Goal: Task Accomplishment & Management: Use online tool/utility

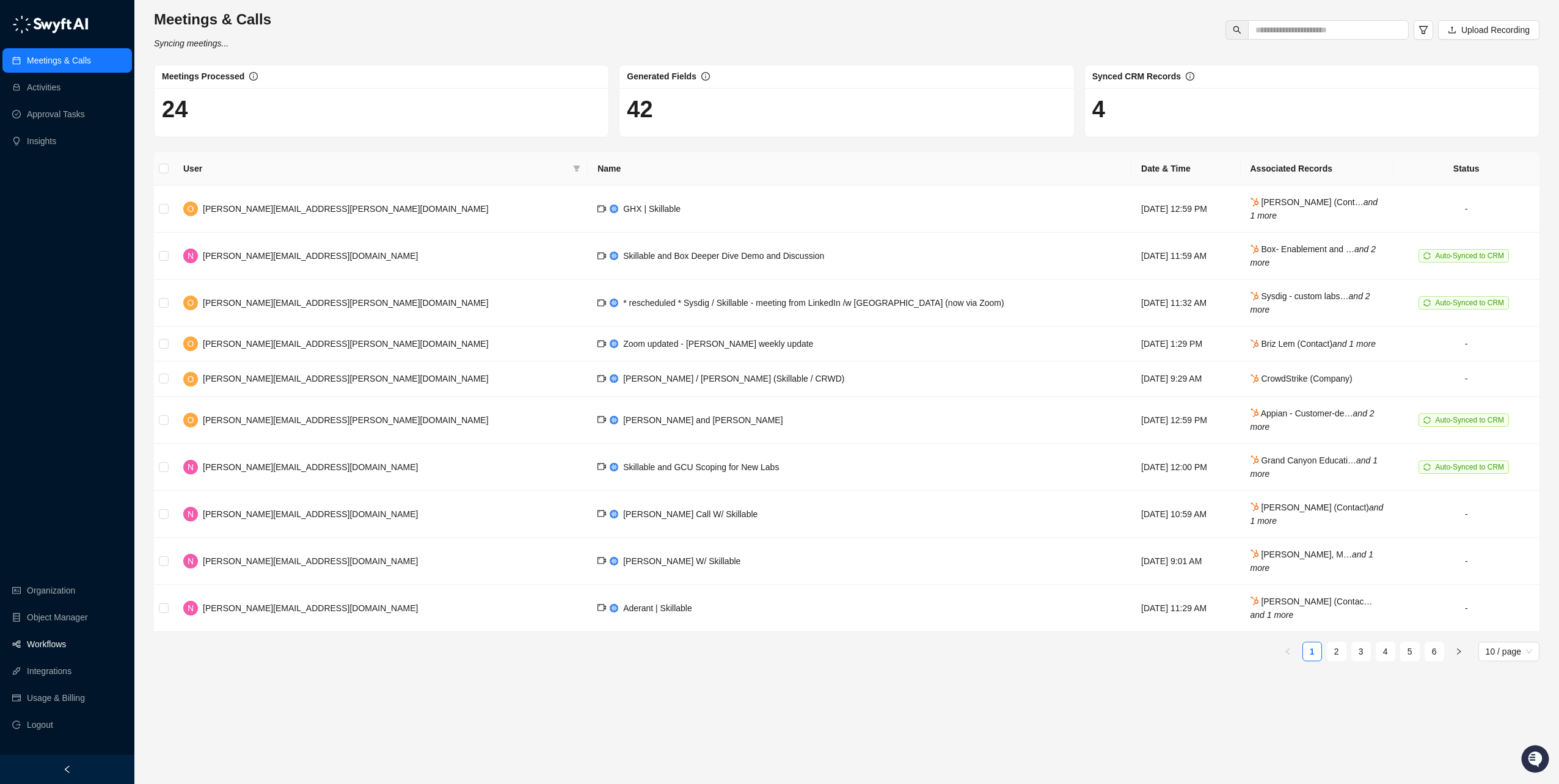
click at [66, 646] on link "Workflows" at bounding box center [46, 644] width 39 height 24
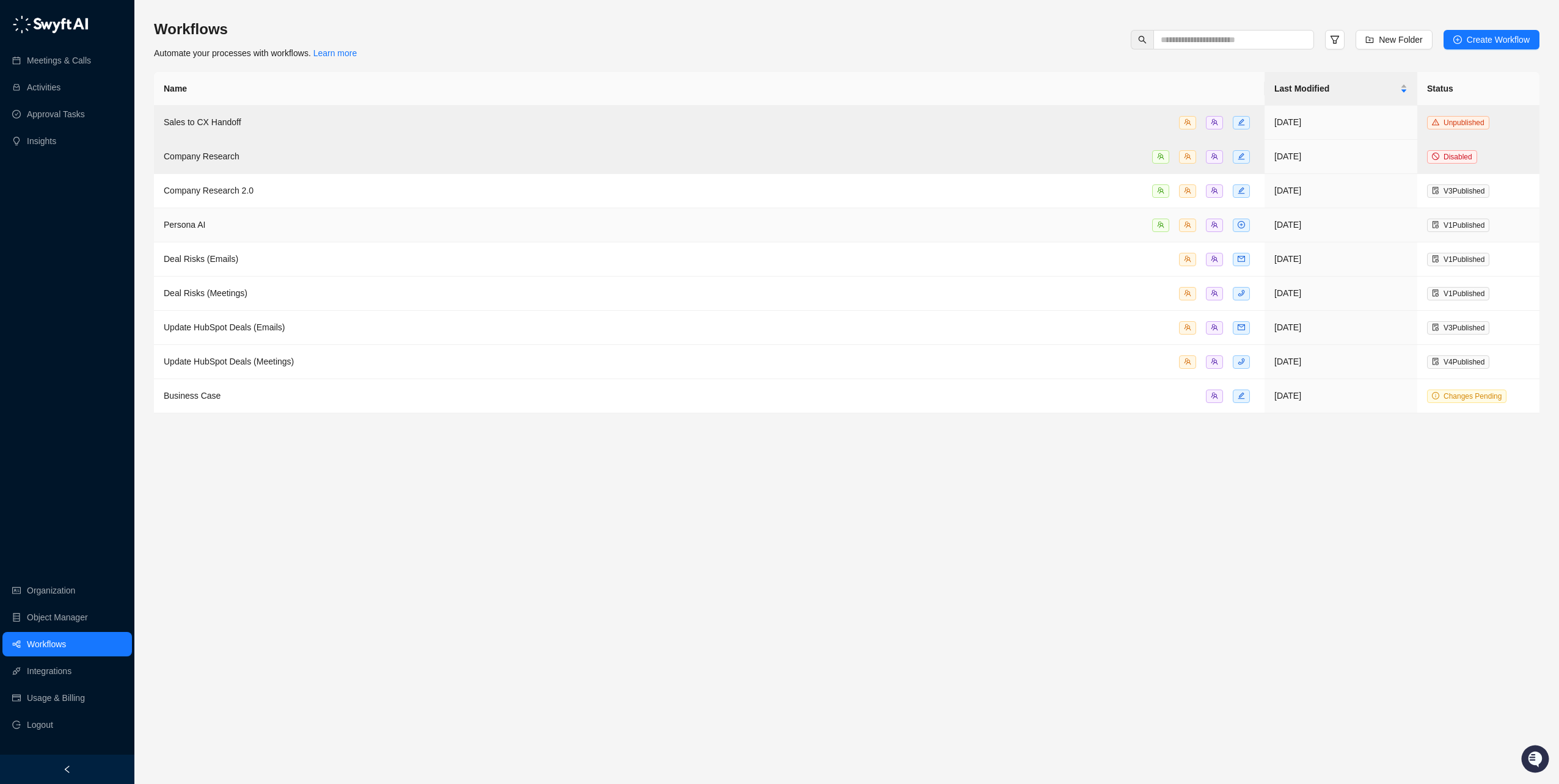
click at [236, 222] on div "Persona AI" at bounding box center [709, 225] width 1091 height 14
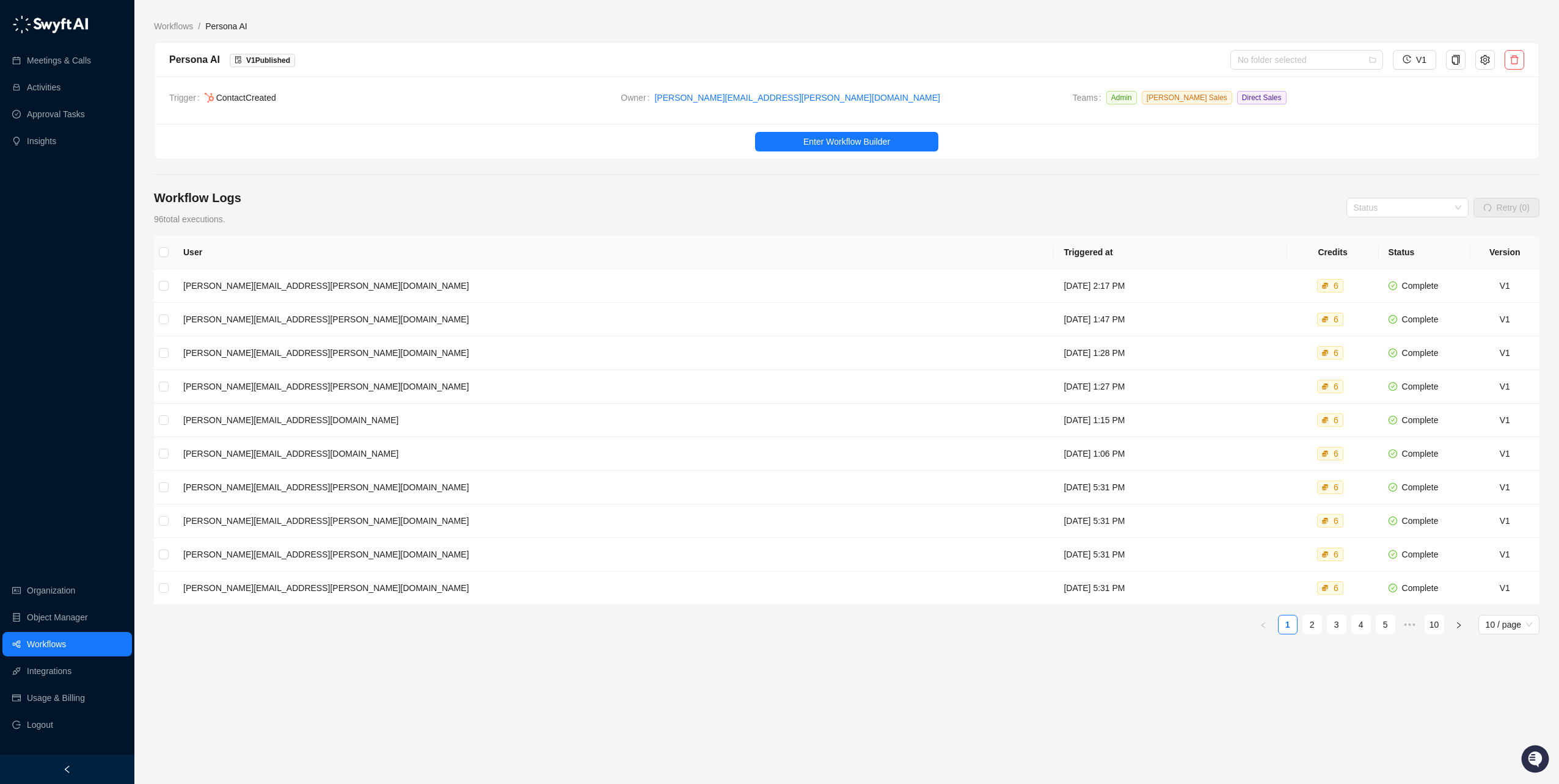
click at [806, 131] on ul "Enter Workflow Builder" at bounding box center [847, 141] width 1385 height 35
click at [812, 141] on span "Enter Workflow Builder" at bounding box center [847, 141] width 87 height 14
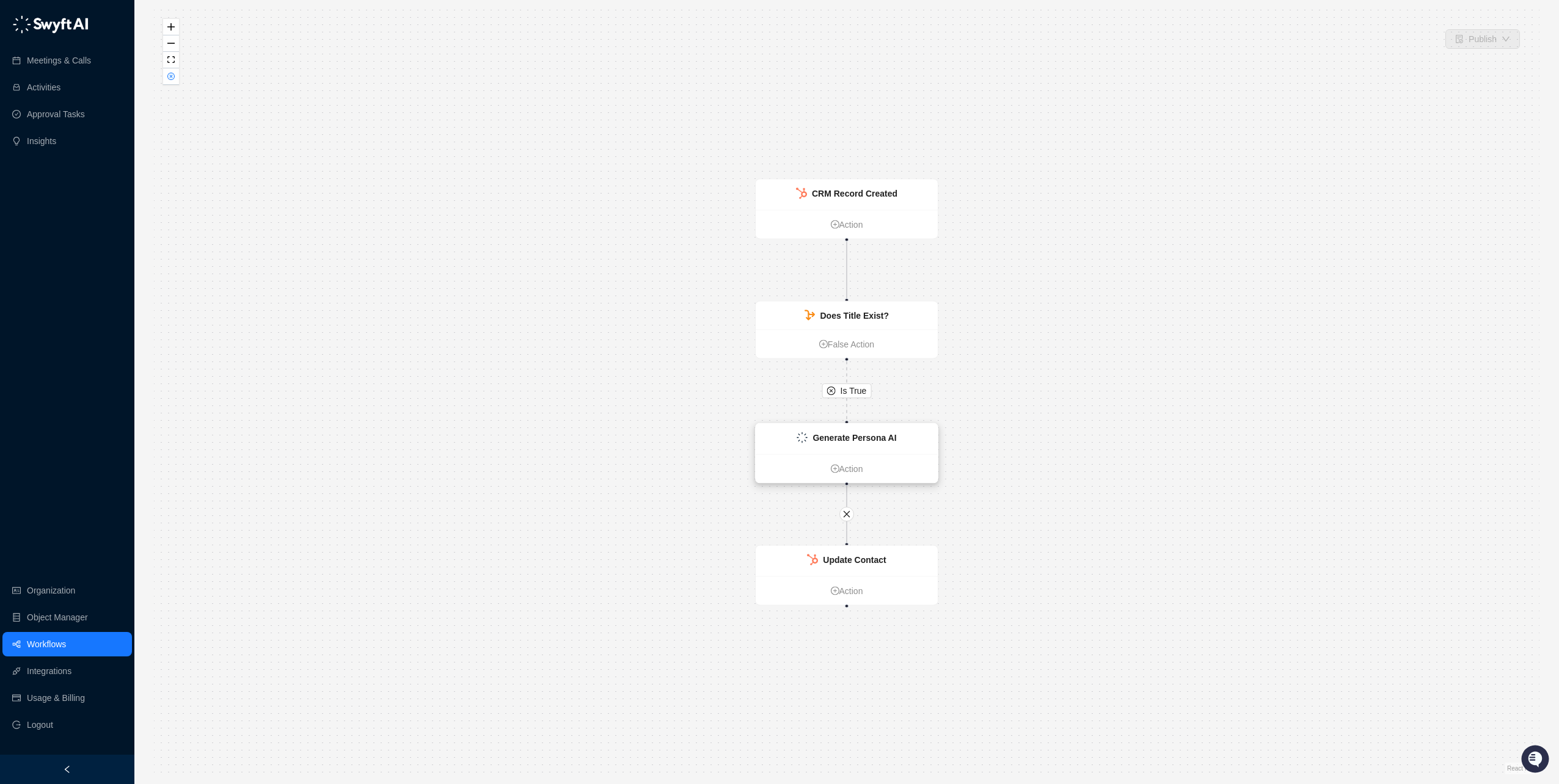
click at [876, 438] on strong "Generate Persona AI" at bounding box center [854, 437] width 84 height 10
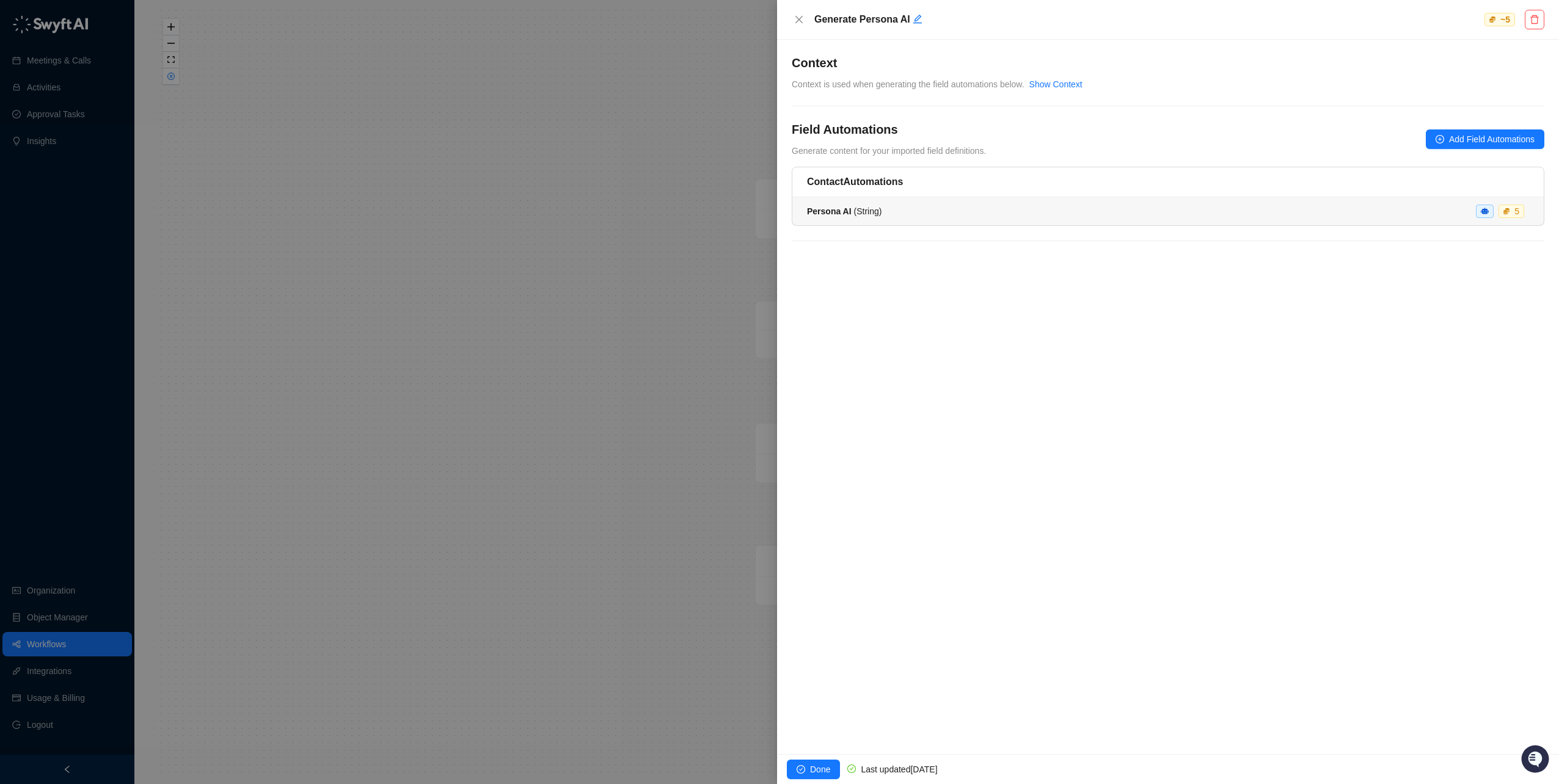
click at [996, 207] on div "Persona AI ( String ) 5" at bounding box center [1168, 211] width 722 height 14
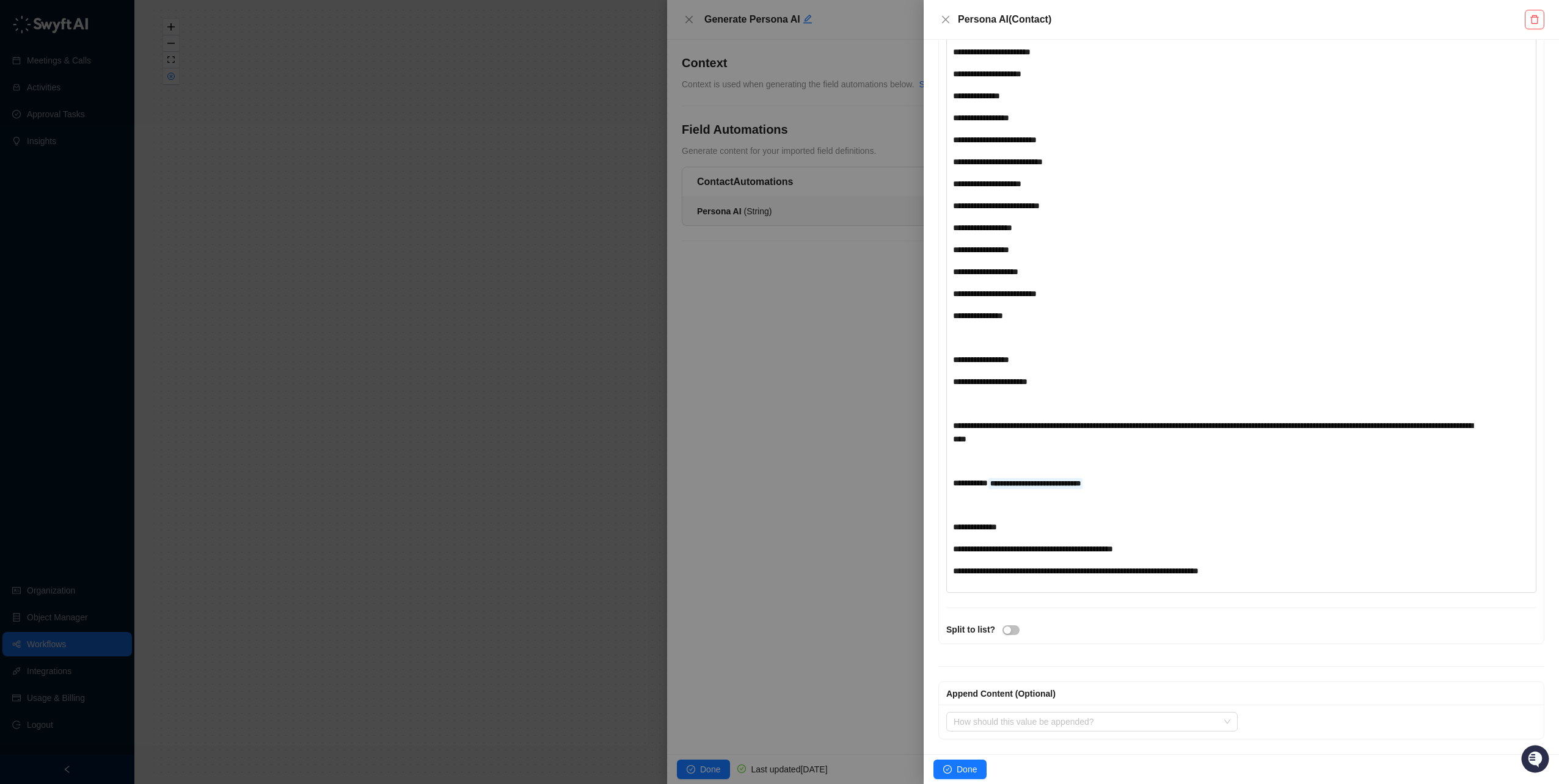
scroll to position [3324, 0]
drag, startPoint x: 1243, startPoint y: 570, endPoint x: 938, endPoint y: 585, distance: 305.4
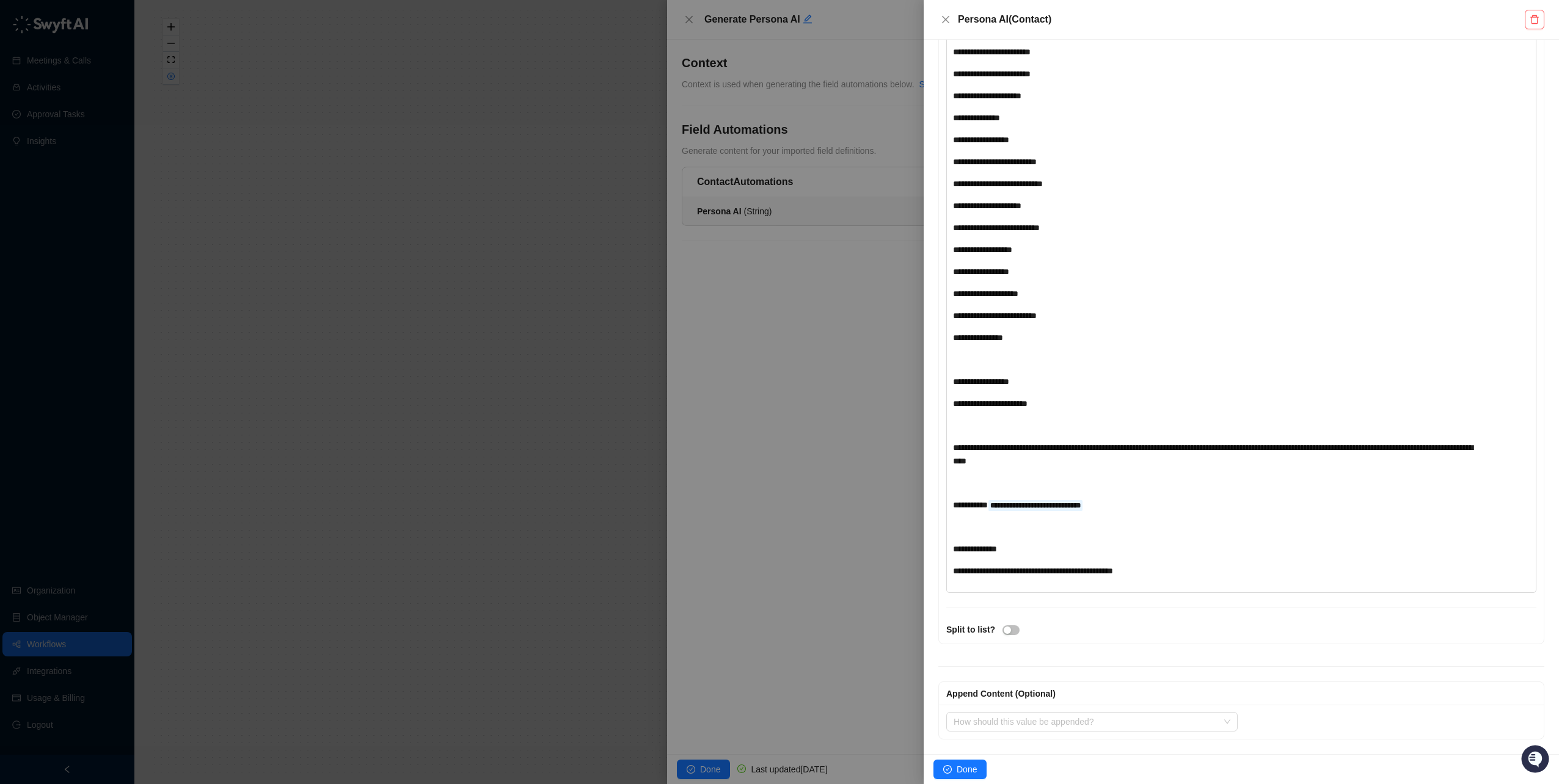
scroll to position [3303, 0]
click at [963, 763] on span "Done" at bounding box center [966, 769] width 20 height 14
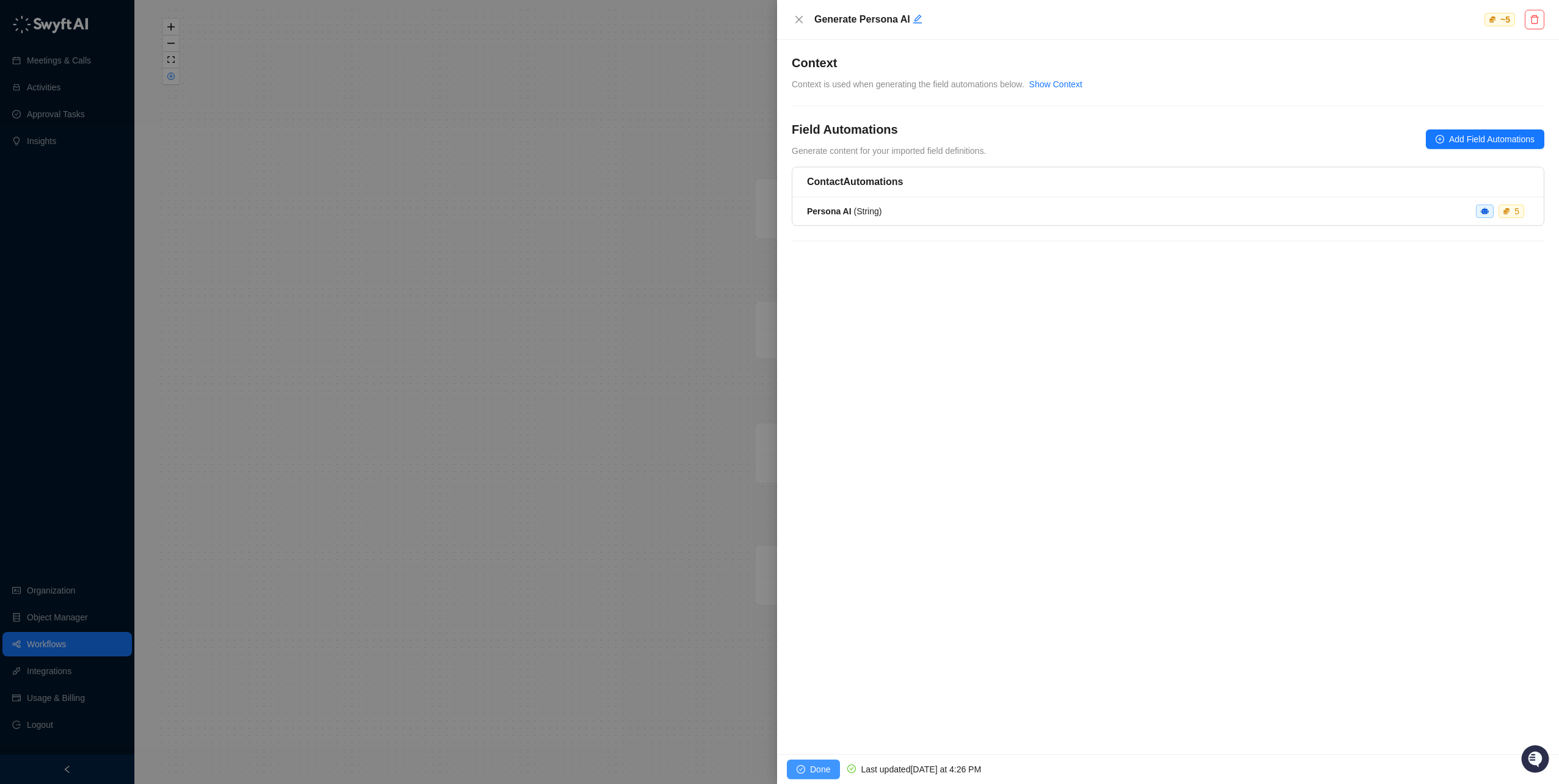
click at [811, 762] on button "Done" at bounding box center [813, 769] width 53 height 19
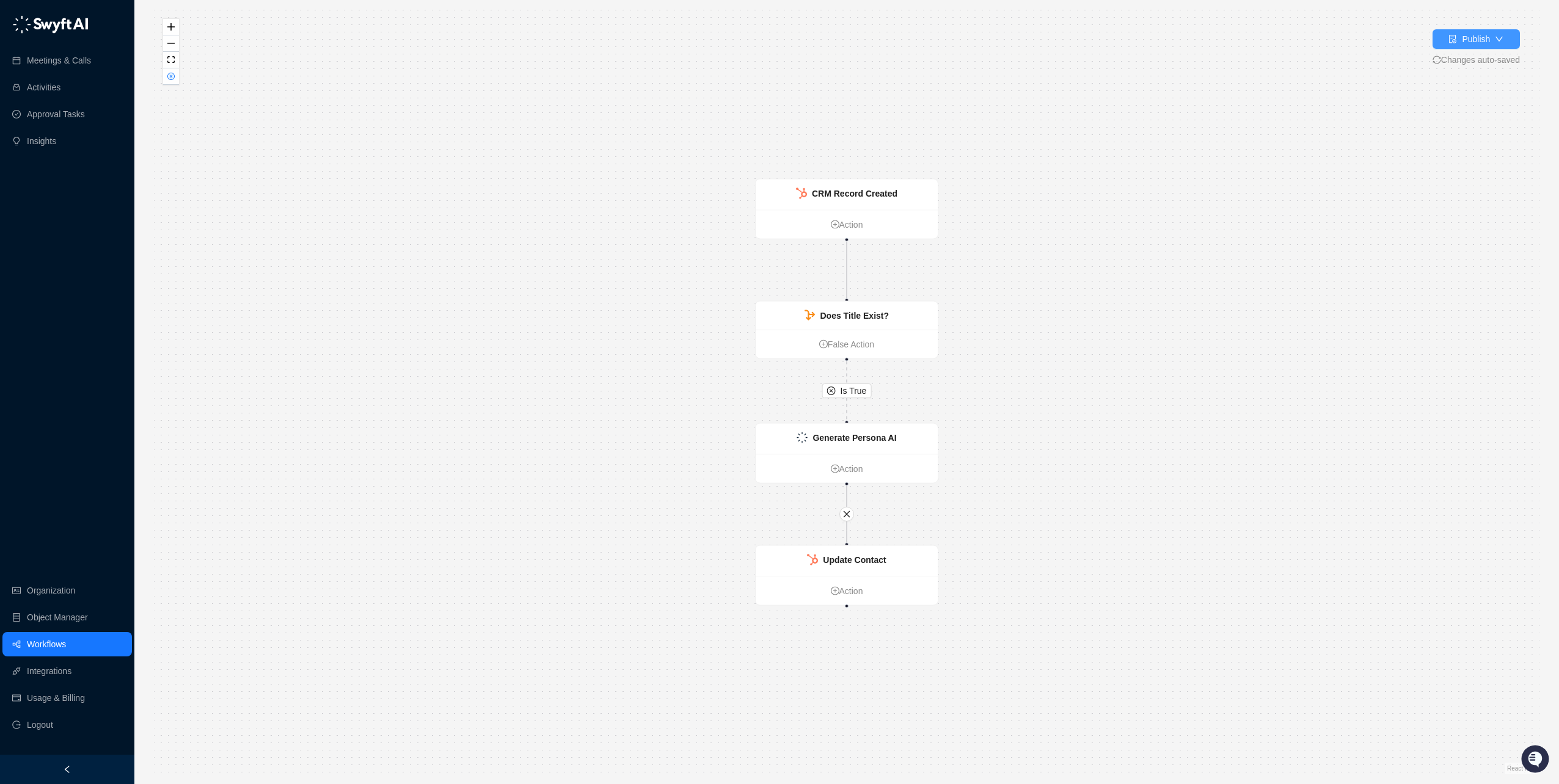
click at [1497, 42] on icon "down" at bounding box center [1499, 39] width 8 height 8
click at [994, 143] on div "Is True CRM Record Created Action Does Title Exist? False Action Update Contact…" at bounding box center [847, 392] width 1386 height 765
click at [1494, 42] on button "Publish" at bounding box center [1477, 39] width 88 height 19
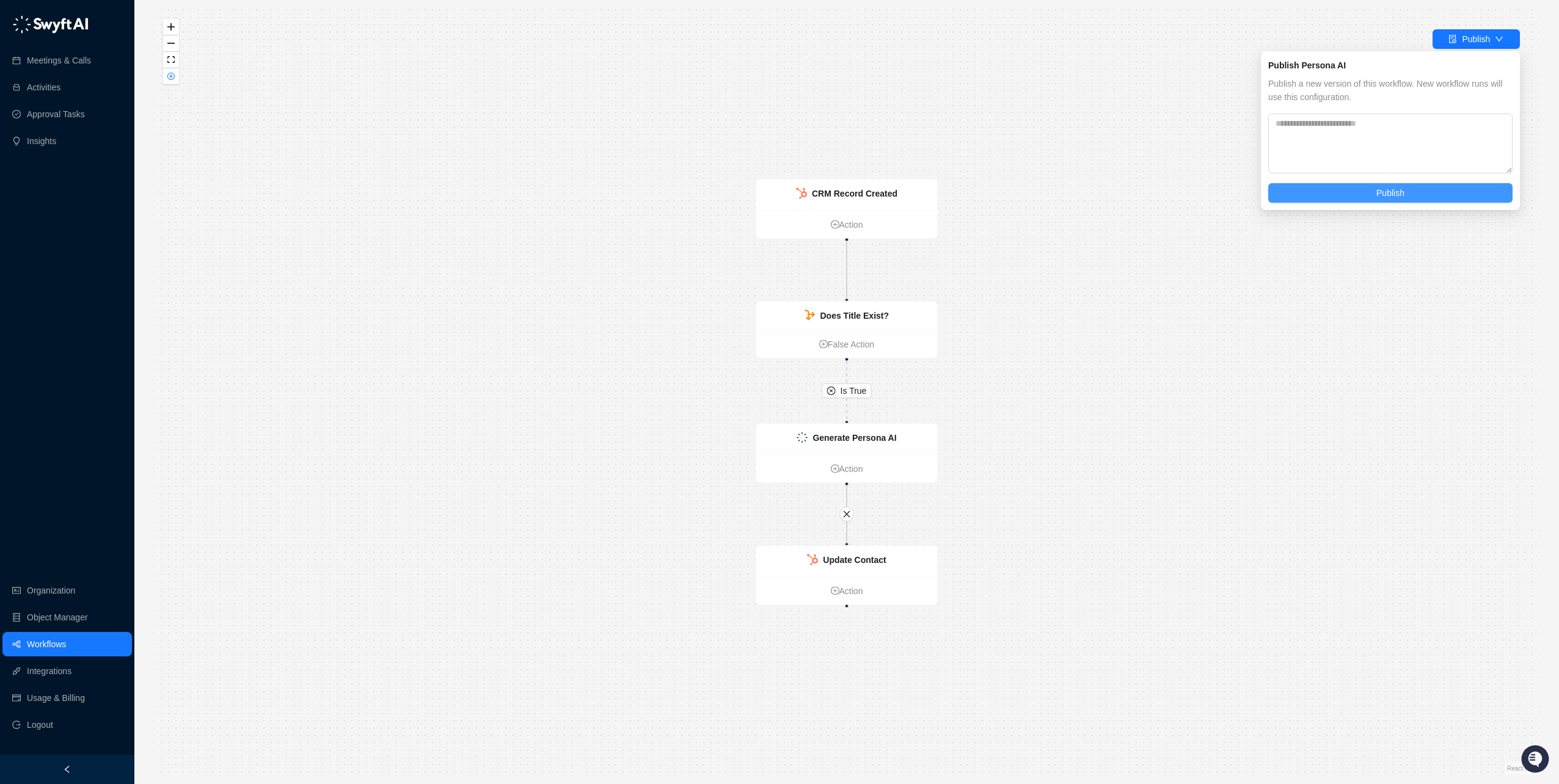
click at [1361, 196] on button "Publish" at bounding box center [1390, 193] width 244 height 19
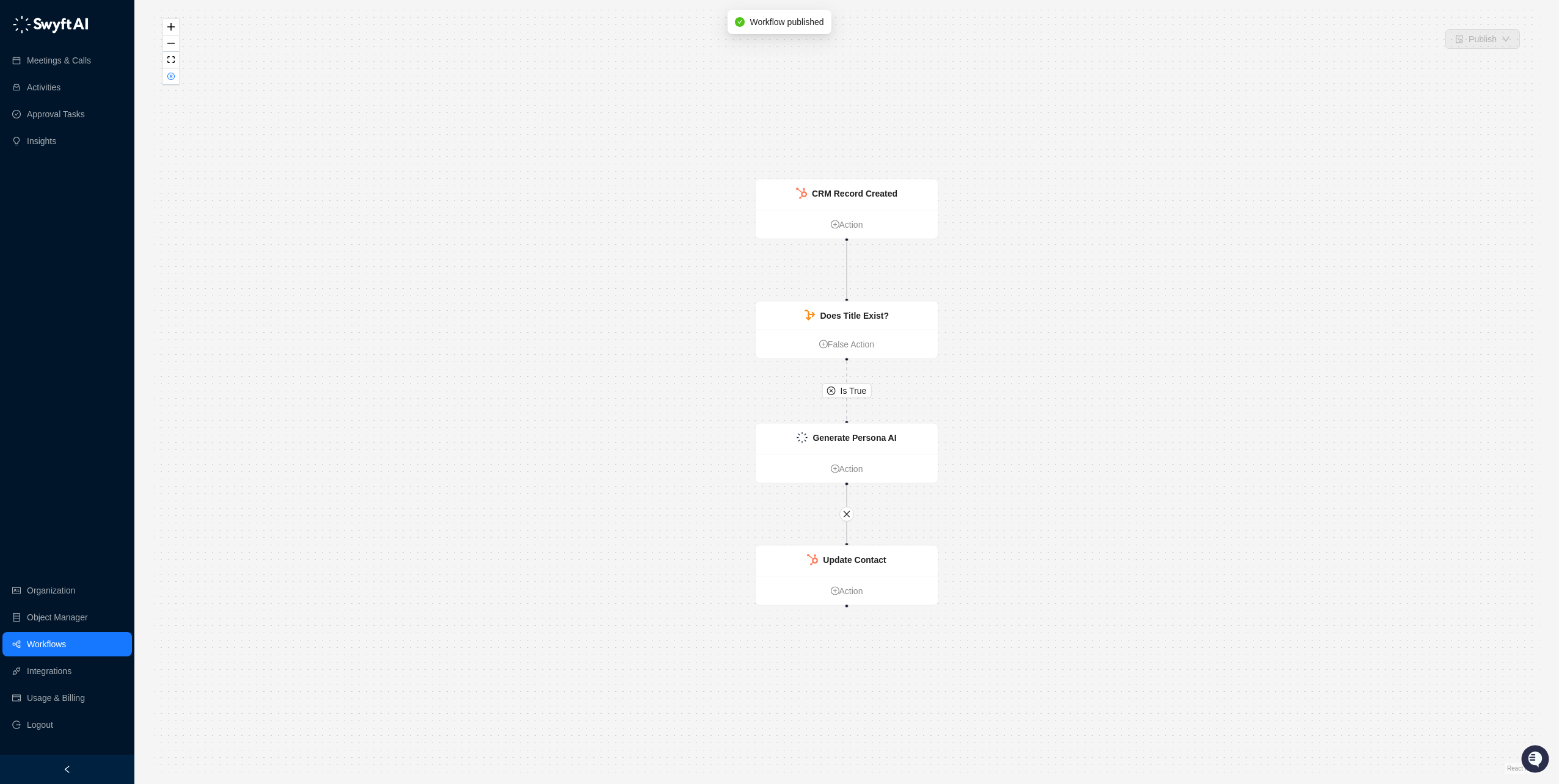
click at [57, 648] on link "Workflows" at bounding box center [46, 644] width 39 height 24
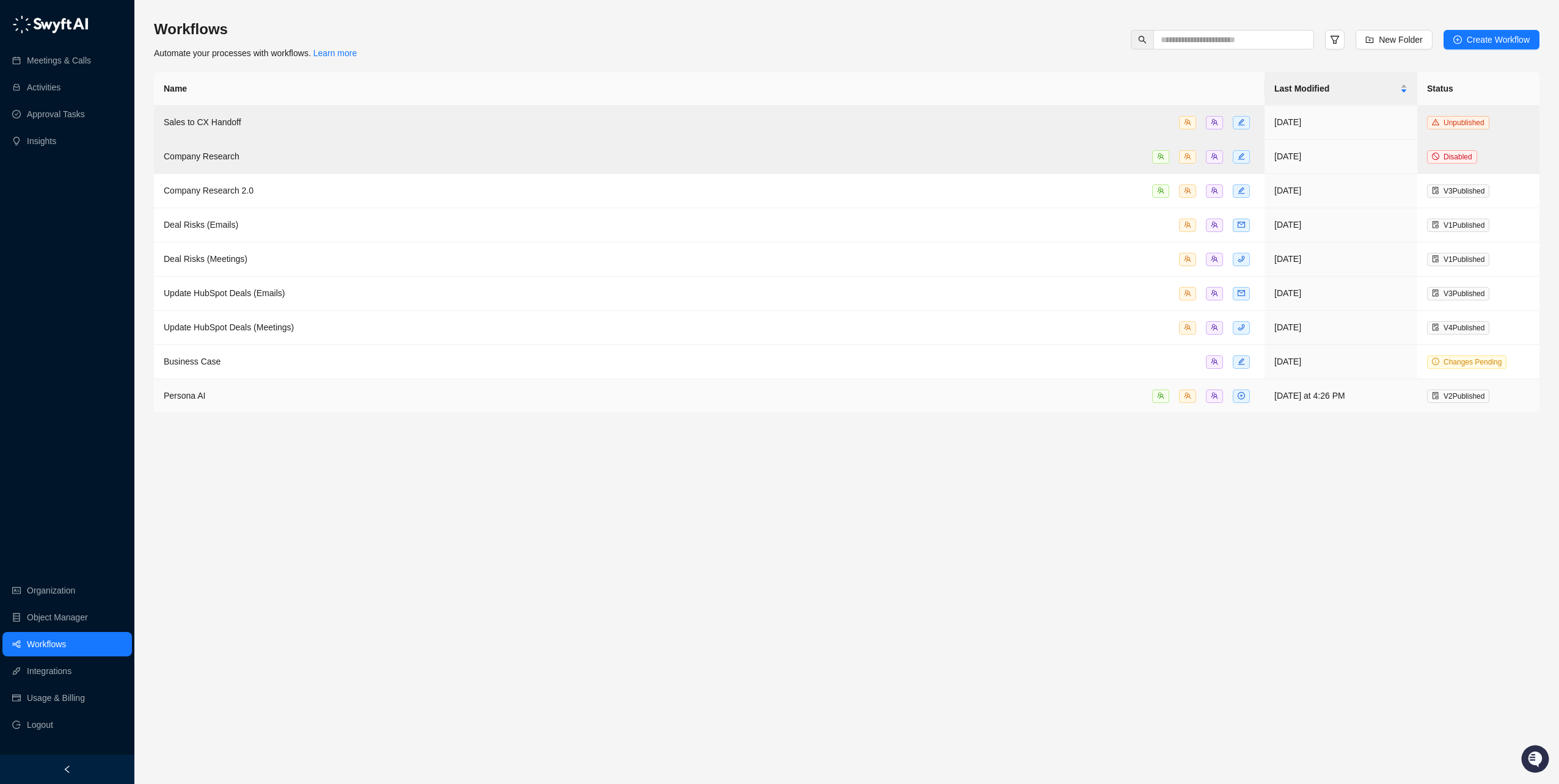
click at [300, 397] on div "Persona AI" at bounding box center [709, 396] width 1091 height 14
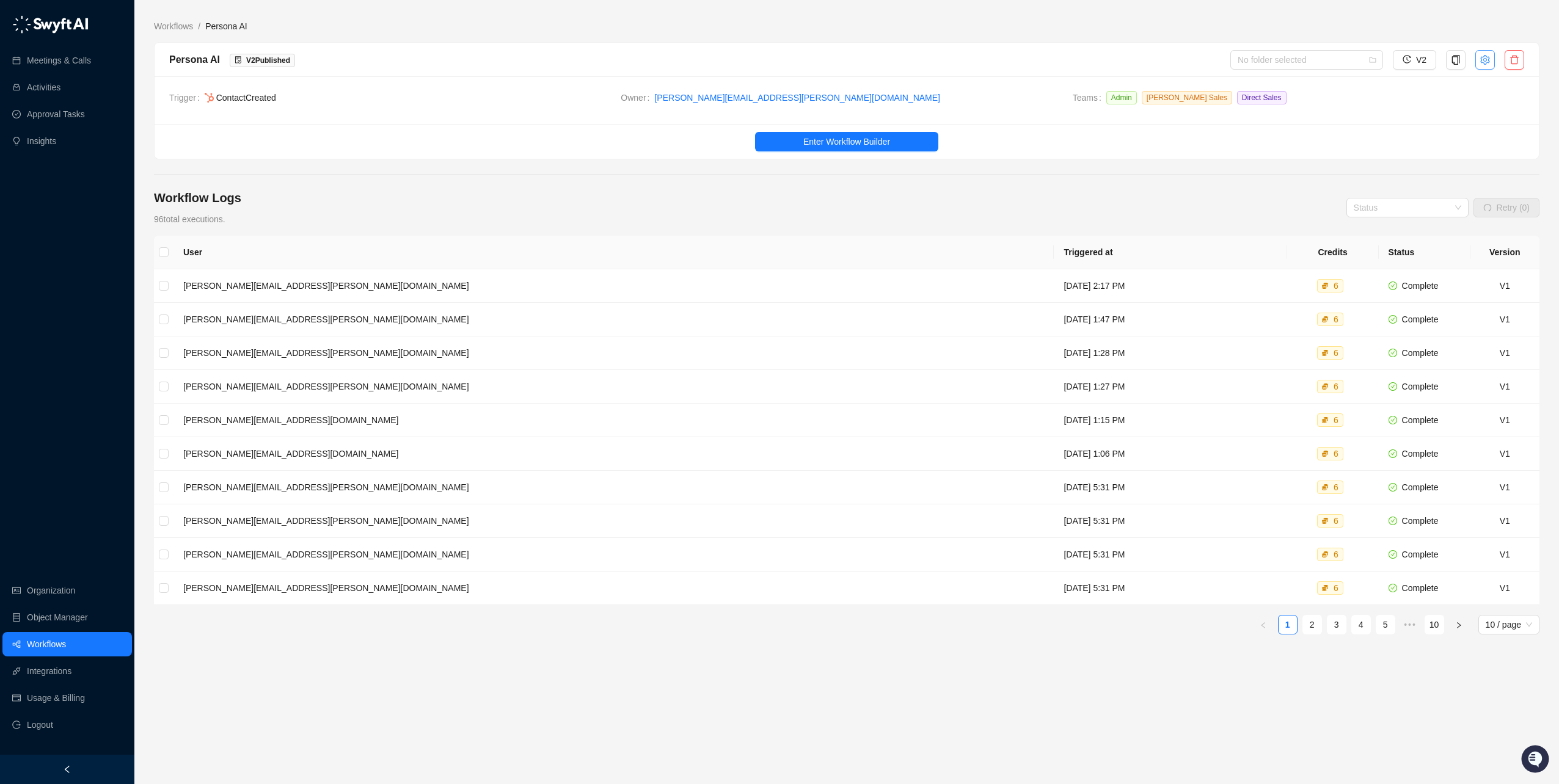
click at [1491, 64] on button "button" at bounding box center [1485, 60] width 19 height 19
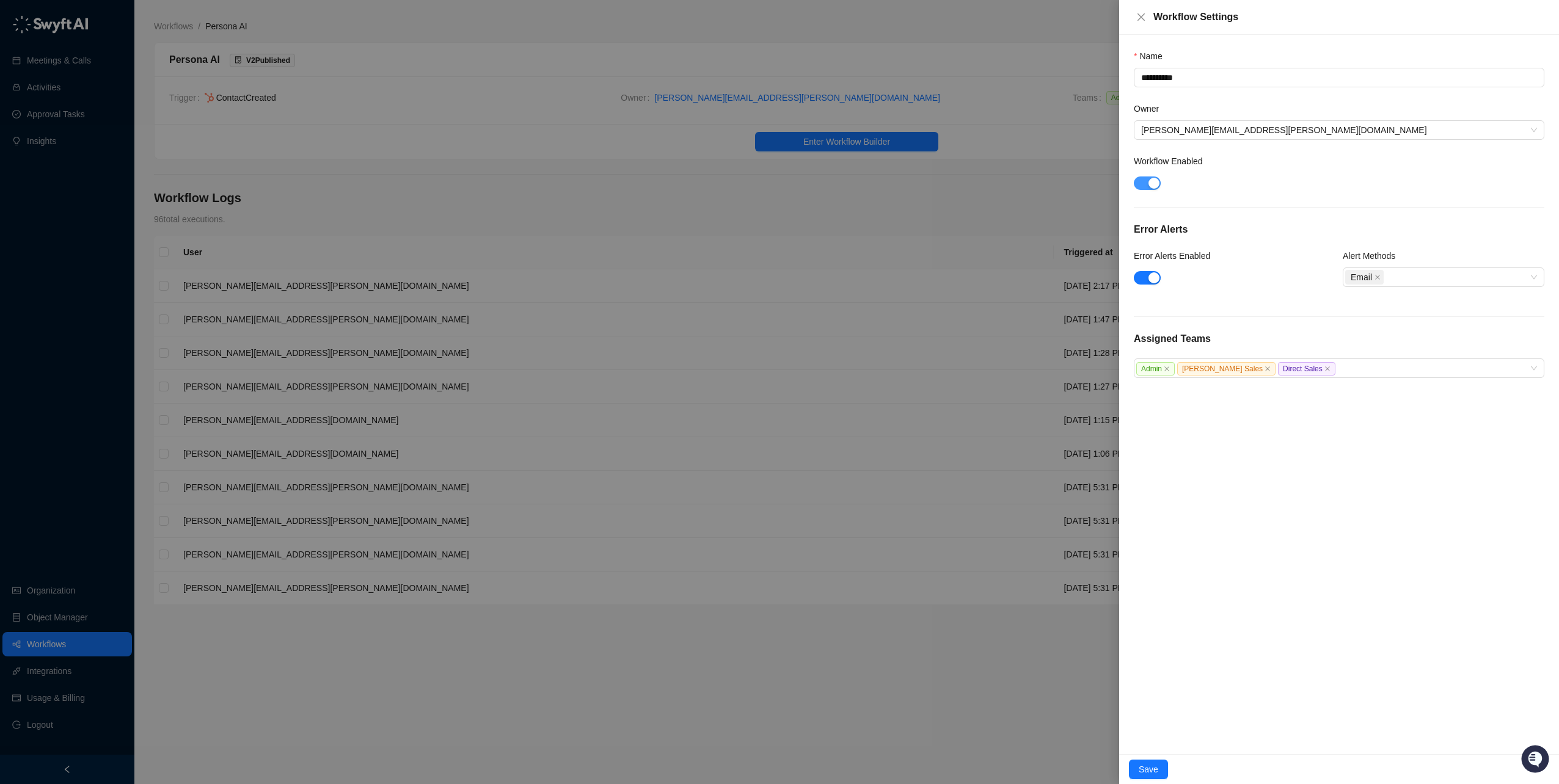
click at [1148, 184] on div "button" at bounding box center [1154, 183] width 11 height 11
click at [1028, 742] on div at bounding box center [779, 392] width 1559 height 784
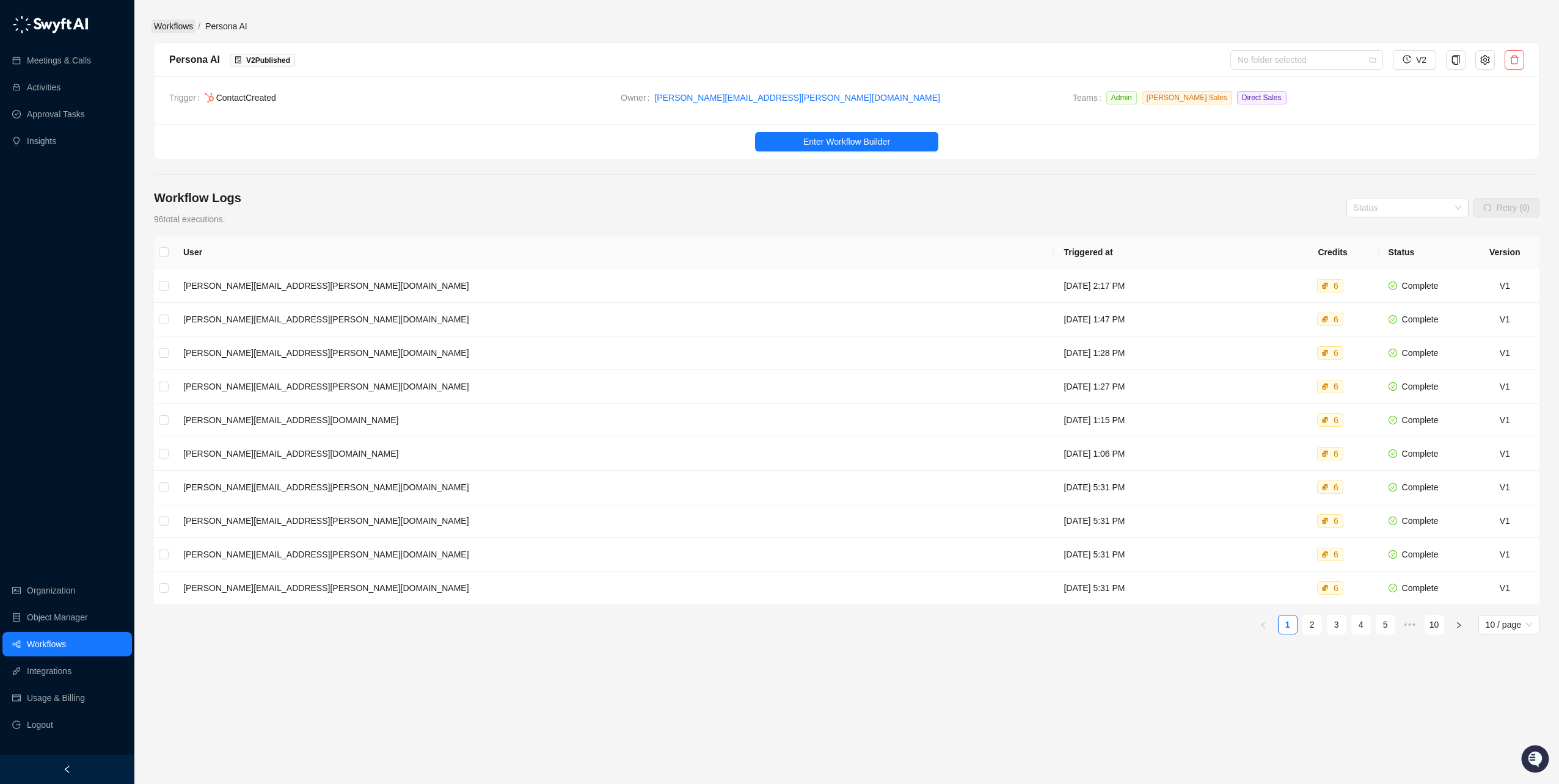
click at [165, 26] on link "Workflows" at bounding box center [173, 26] width 44 height 14
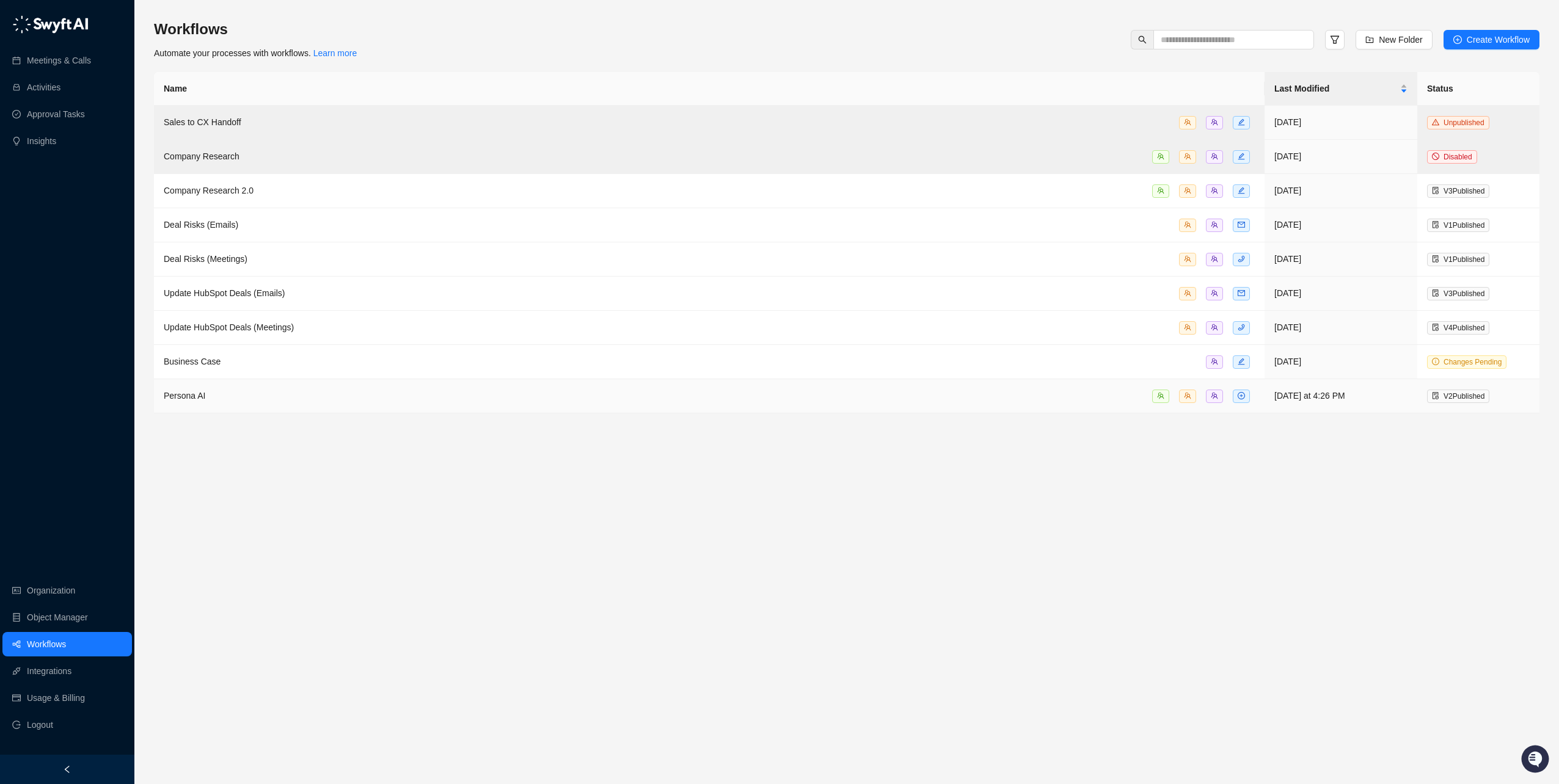
drag, startPoint x: 581, startPoint y: 406, endPoint x: 584, endPoint y: 399, distance: 7.6
click at [584, 399] on td "Persona AI" at bounding box center [709, 396] width 1111 height 34
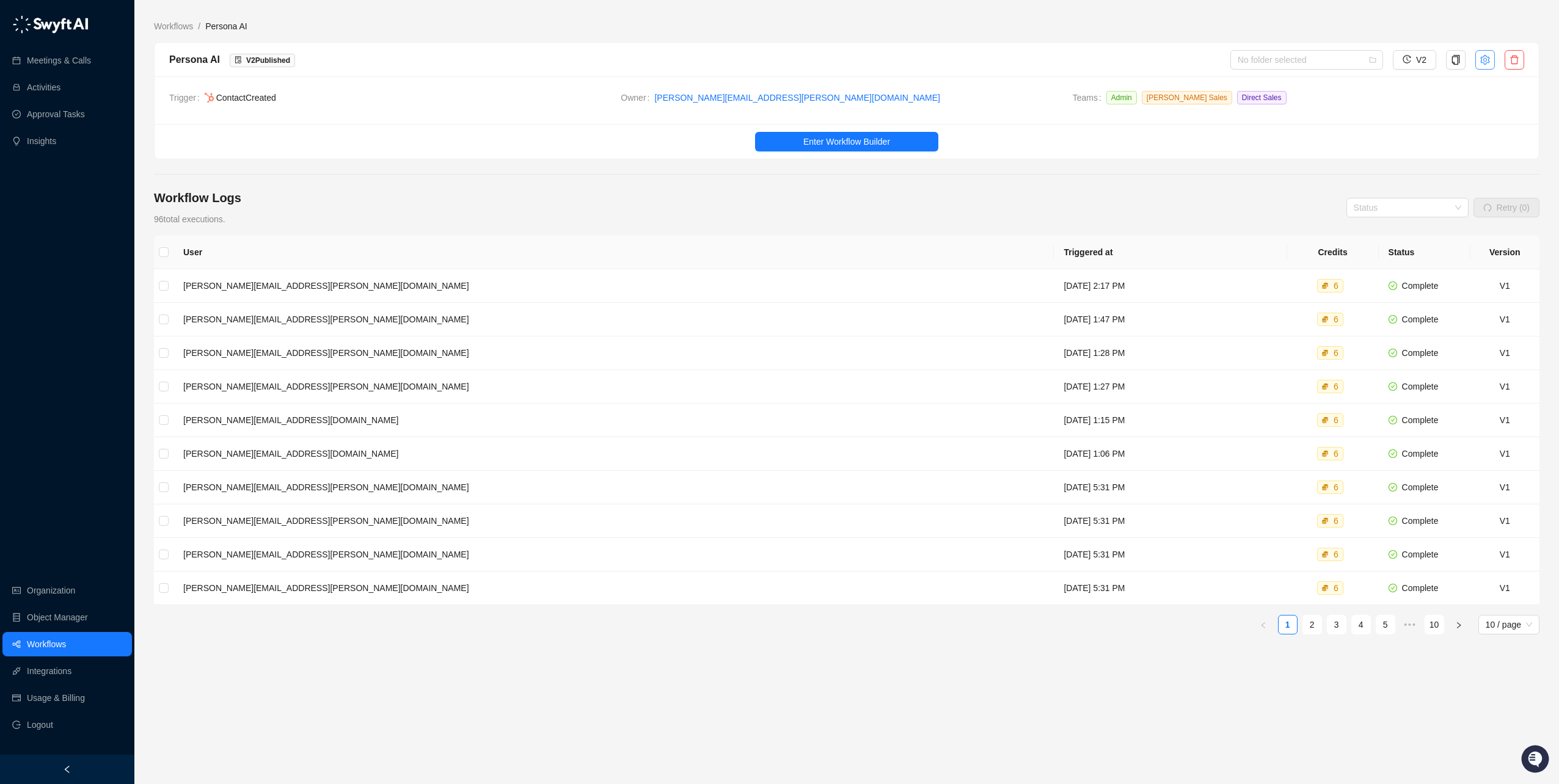
click at [1490, 61] on button "button" at bounding box center [1485, 60] width 19 height 19
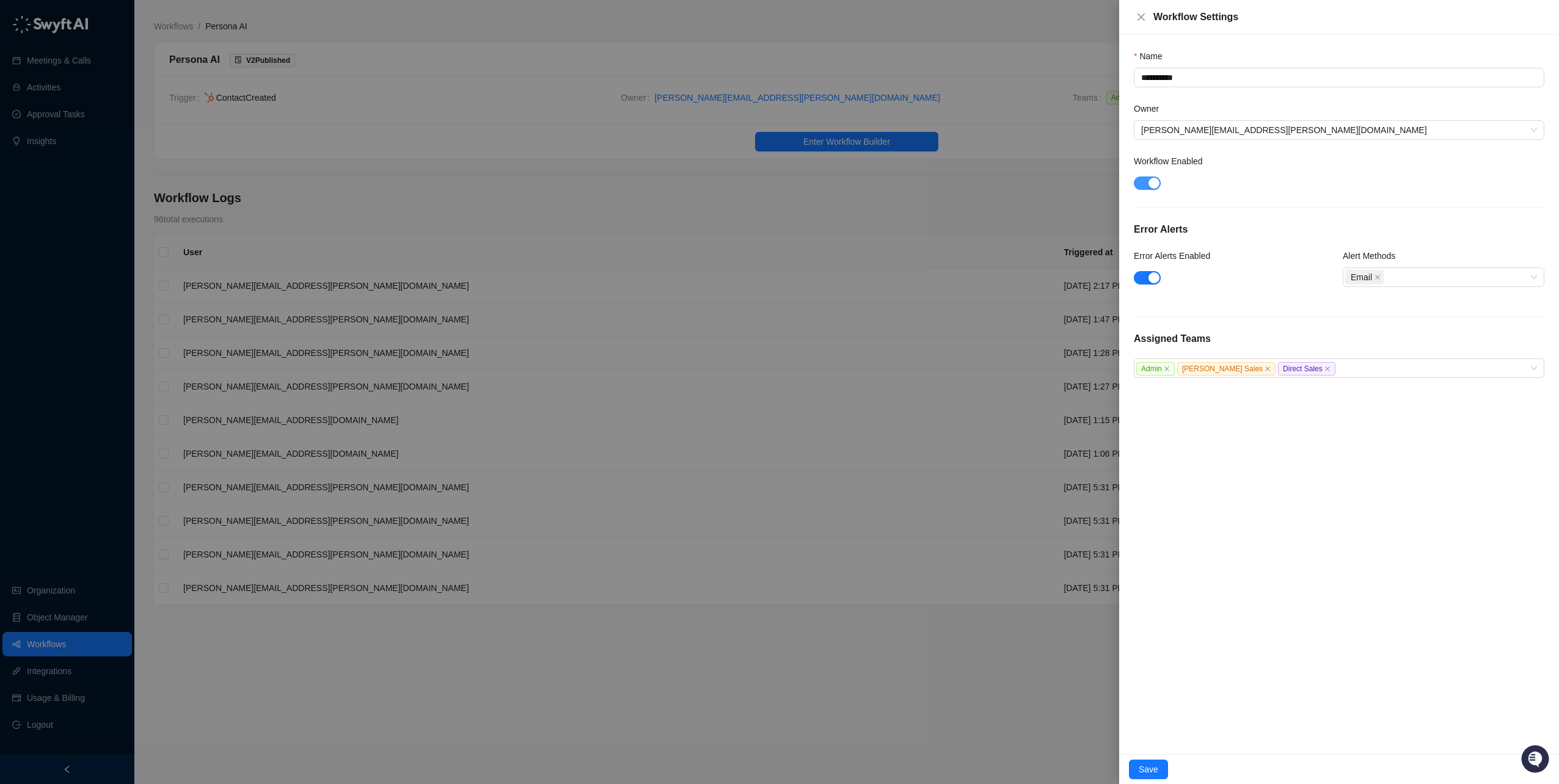
click at [1148, 184] on div "button" at bounding box center [1154, 183] width 11 height 11
click at [1150, 777] on button "Save" at bounding box center [1148, 769] width 39 height 19
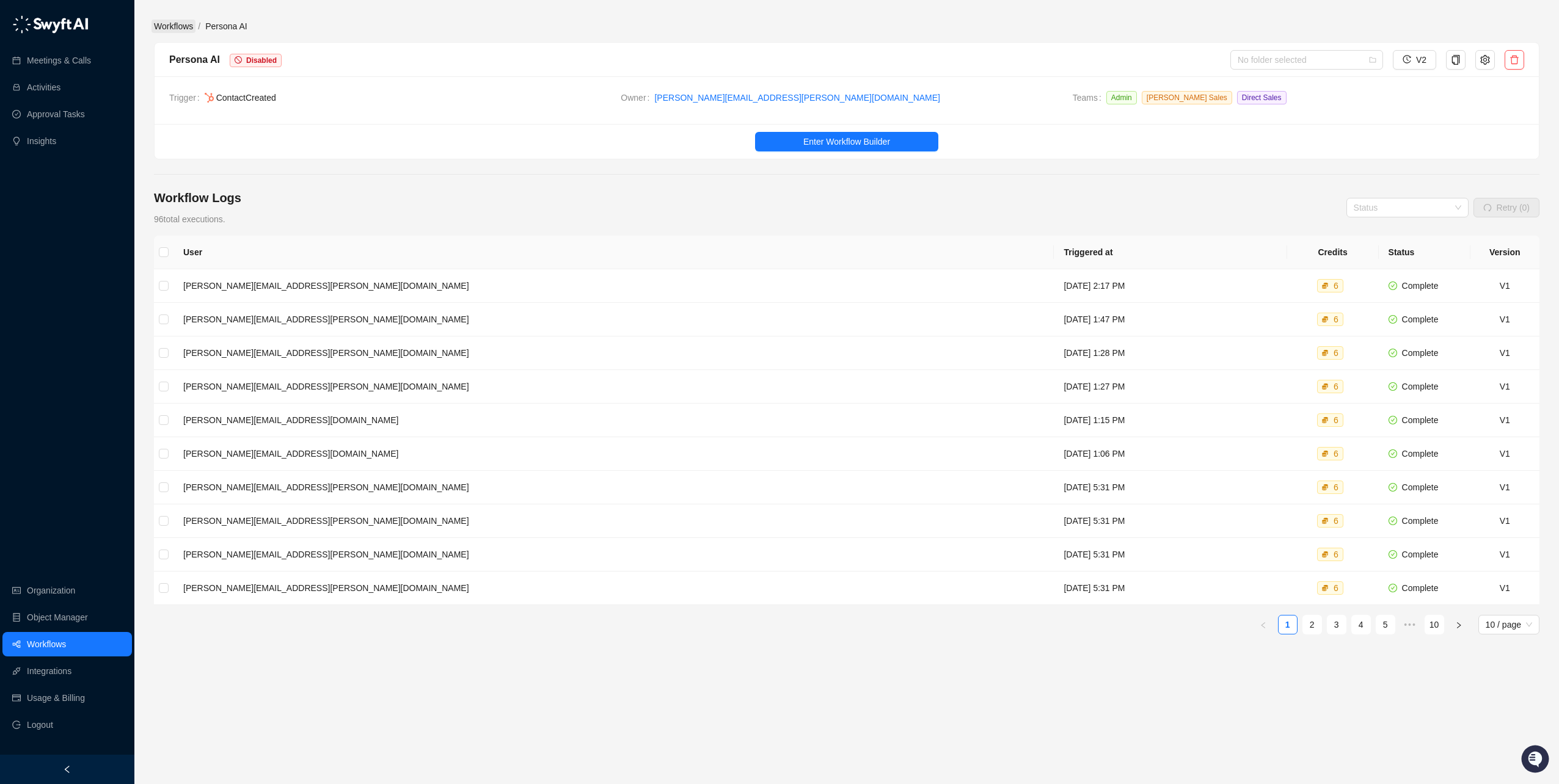
click at [169, 24] on link "Workflows" at bounding box center [173, 26] width 44 height 14
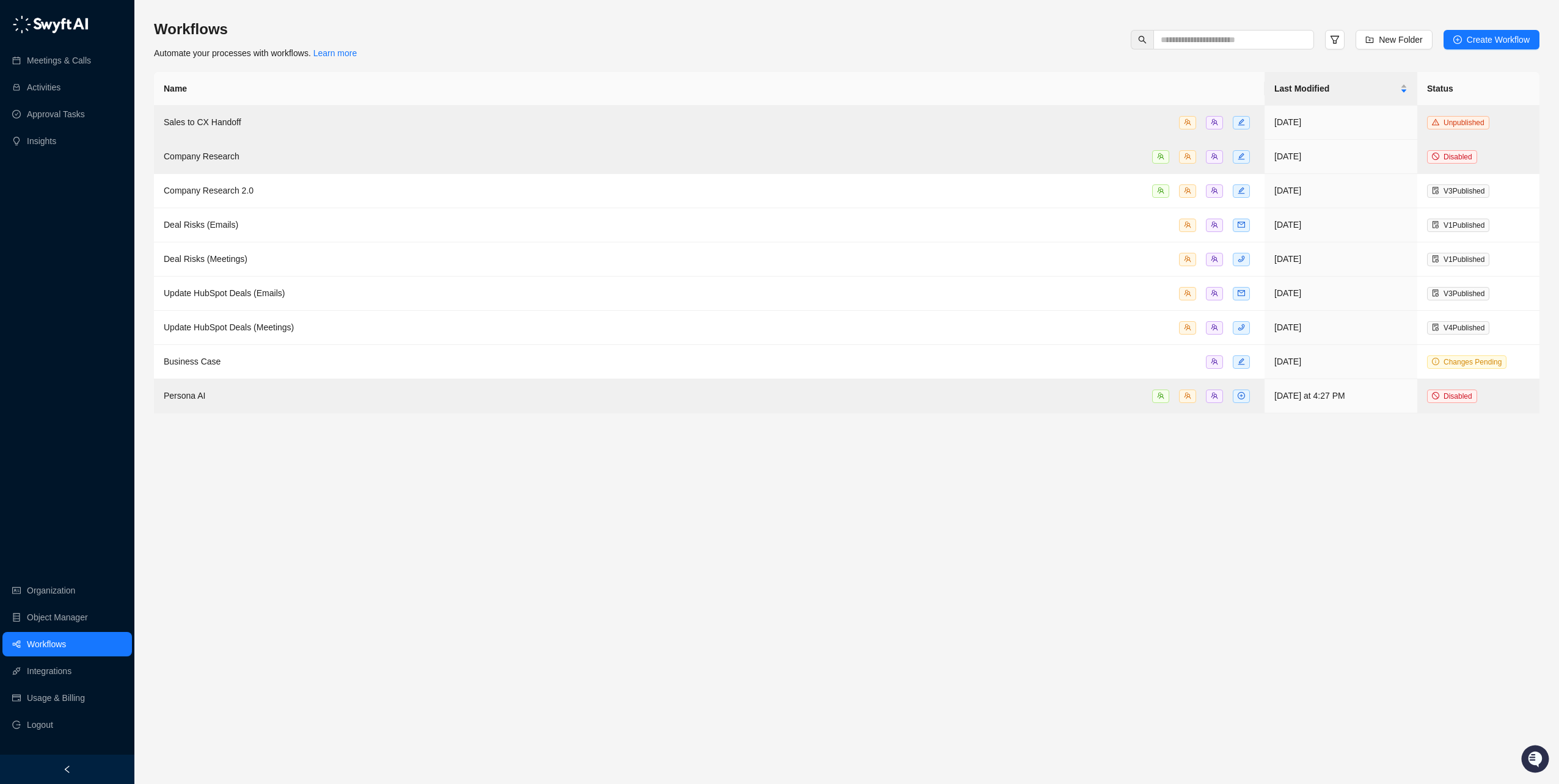
click at [684, 539] on main "Workflows Automate your processes with workflows. Learn more New Folder Create …" at bounding box center [847, 397] width 1386 height 755
click at [708, 532] on main "Workflows Automate your processes with workflows. Learn more New Folder Create …" at bounding box center [847, 397] width 1386 height 755
